Goal: Task Accomplishment & Management: Complete application form

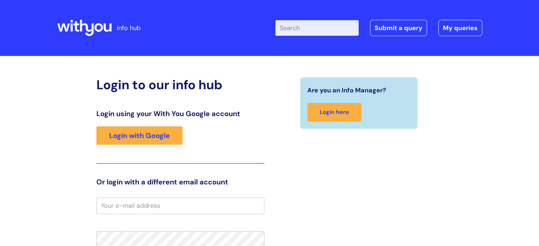
click at [319, 32] on input "Enter your search term here..." at bounding box center [316, 28] width 83 height 16
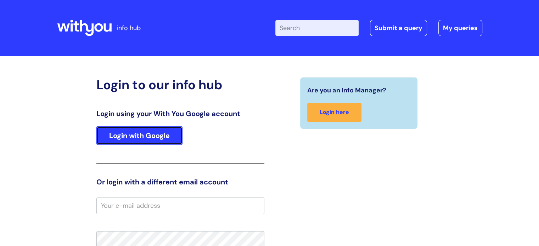
click at [118, 136] on link "Login with Google" at bounding box center [139, 136] width 86 height 18
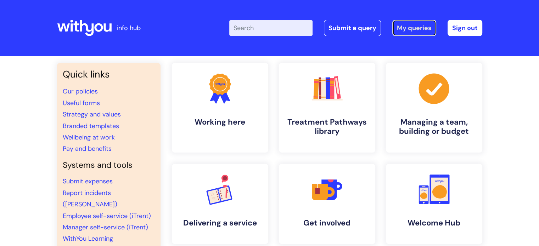
click at [408, 27] on link "My queries" at bounding box center [414, 28] width 44 height 16
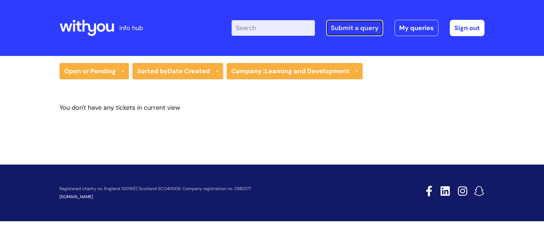
click at [364, 31] on link "Submit a query" at bounding box center [354, 28] width 57 height 16
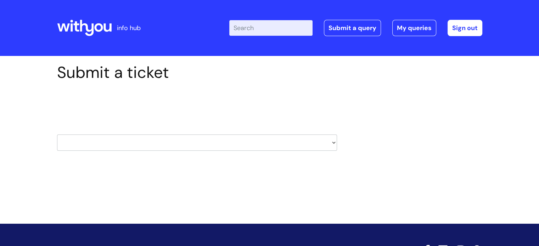
click at [203, 136] on select "HR / People IT and Support Clinical Drug Alerts Finance Accounts Data Support T…" at bounding box center [197, 143] width 280 height 16
select select "finance_accounts"
click at [57, 135] on select "HR / People IT and Support Clinical Drug Alerts Finance Accounts Data Support T…" at bounding box center [197, 143] width 280 height 16
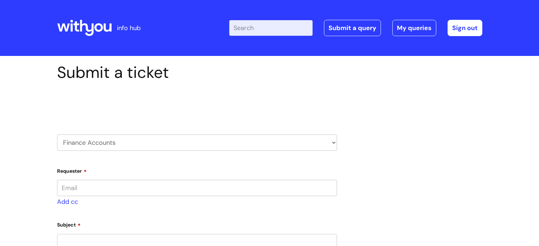
type input "[PERSON_NAME][EMAIL_ADDRESS][PERSON_NAME][DOMAIN_NAME]"
select select "80004286548"
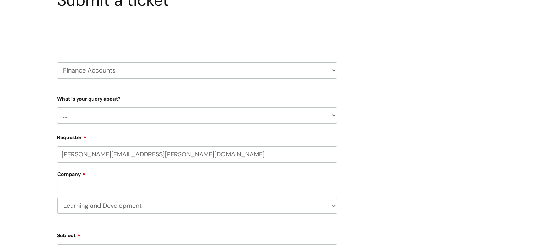
scroll to position [74, 0]
click at [106, 114] on select "... Finance Systems Finance Requests (inc. Expenses) Invoices Research" at bounding box center [197, 114] width 280 height 16
select select "Finance Requests (inc. Expenses)"
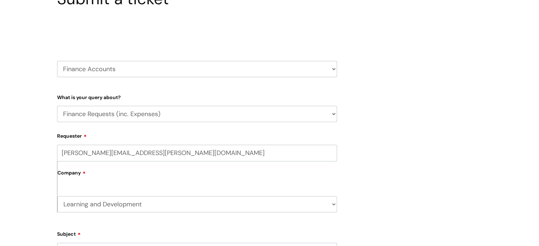
click at [57, 106] on select "... Finance Systems Finance Requests (inc. Expenses) Invoices Research" at bounding box center [197, 114] width 280 height 16
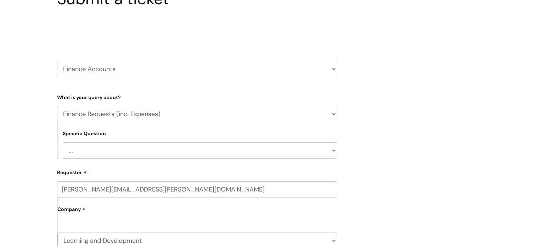
scroll to position [147, 0]
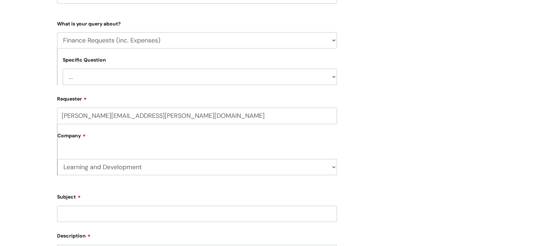
click at [98, 72] on select "... Budgets Expenses Getting Edits/Revisions New Supplier Purchase cards/ Petty…" at bounding box center [200, 77] width 274 height 16
select select "Expenses"
click at [63, 69] on select "... Budgets Expenses Getting Edits/Revisions New Supplier Purchase cards/ Petty…" at bounding box center [200, 77] width 274 height 16
click at [92, 139] on label "Company" at bounding box center [197, 138] width 280 height 16
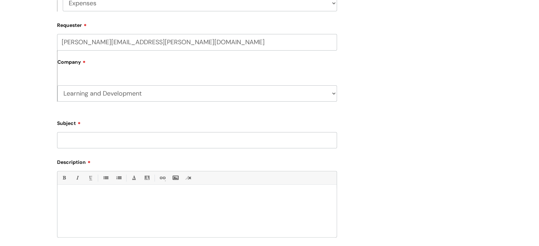
scroll to position [221, 0]
click at [98, 144] on input "Subject" at bounding box center [197, 140] width 280 height 16
type input "Expenses pending approval"
click at [102, 202] on div at bounding box center [196, 213] width 279 height 49
click at [206, 222] on div "Good afternoon, I have submitted some expenses today but it" at bounding box center [196, 213] width 279 height 49
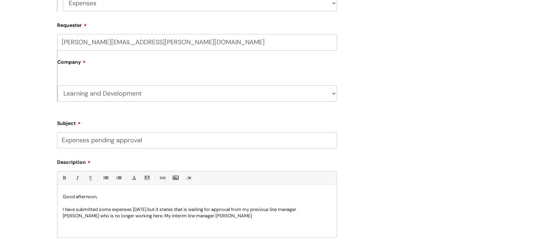
click at [133, 213] on p "I have submitted some expenses today but it states that is waiting for approval…" at bounding box center [197, 213] width 269 height 13
click at [134, 215] on p "I have submitted some expenses today but it states that is waiting for approval…" at bounding box center [197, 213] width 269 height 13
click at [307, 215] on p "I have submitted some expenses today but it states that is waiting for approval…" at bounding box center [197, 216] width 269 height 19
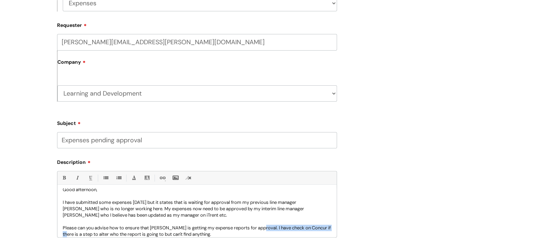
scroll to position [13, 0]
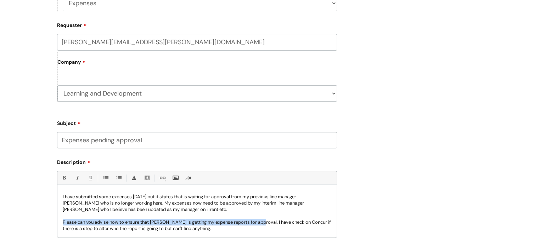
drag, startPoint x: 258, startPoint y: 228, endPoint x: 61, endPoint y: 222, distance: 197.2
click at [61, 222] on div "Good afternoon, I have submitted some expenses today but it states that is wait…" at bounding box center [196, 213] width 279 height 49
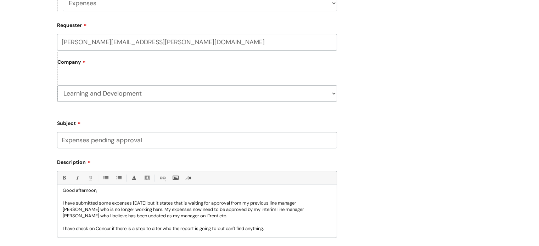
scroll to position [6, 0]
click at [286, 228] on p "I have check on Concur if there is a step to alter who the report is going to b…" at bounding box center [197, 229] width 269 height 6
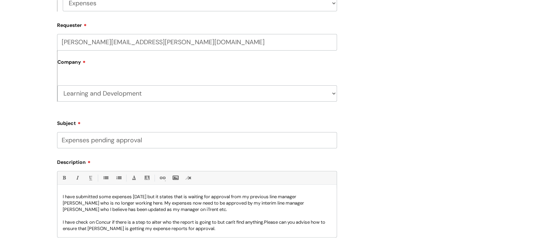
click at [88, 222] on p "I have check on Concur if there is a step to alter who the report is going to b…" at bounding box center [197, 225] width 269 height 13
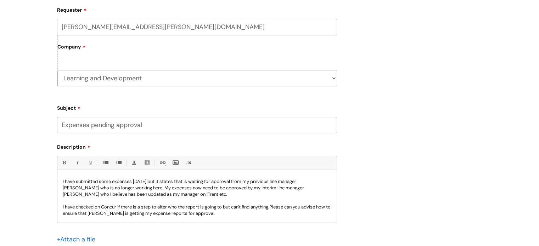
scroll to position [237, 0]
click at [275, 206] on p "I have checked on Concur if there is a step to alter who the report is going to…" at bounding box center [197, 210] width 269 height 13
click at [276, 207] on span "Please can you advise how to ensure that [PERSON_NAME] is getting my expense re…" at bounding box center [197, 210] width 268 height 12
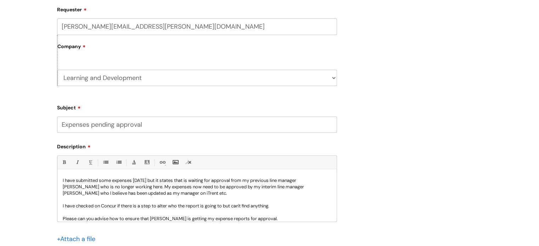
scroll to position [19, 0]
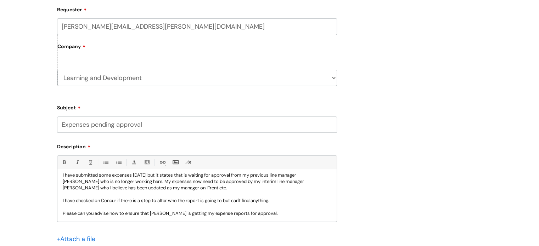
click at [268, 213] on p "Please can you advise how to ensure that [PERSON_NAME] is getting my expense re…" at bounding box center [197, 214] width 269 height 6
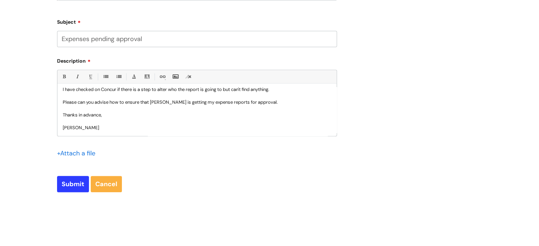
scroll to position [322, 0]
click at [75, 186] on input "Submit" at bounding box center [73, 185] width 32 height 16
type input "Please Wait..."
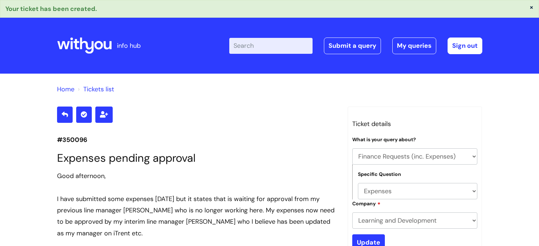
select select "Finance Requests (inc. Expenses)"
select select "Expenses"
